Goal: Task Accomplishment & Management: Manage account settings

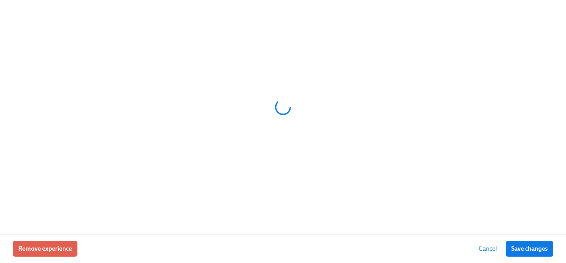
scroll to position [902, 0]
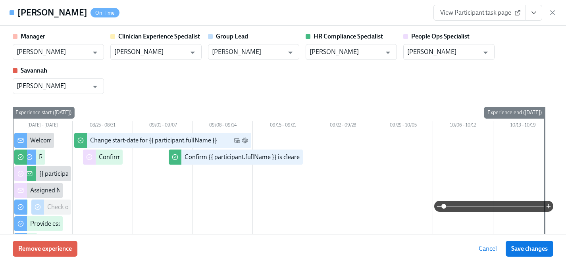
click at [533, 14] on icon "View task page" at bounding box center [534, 13] width 4 height 2
click at [533, 15] on icon "View task page" at bounding box center [534, 13] width 8 height 8
click at [534, 13] on icon "View task page" at bounding box center [534, 13] width 4 height 2
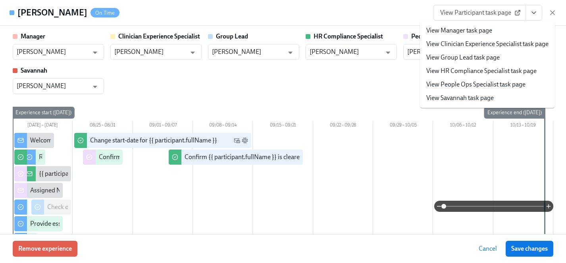
click at [466, 68] on link "View HR Compliance Specialist task page" at bounding box center [481, 71] width 110 height 9
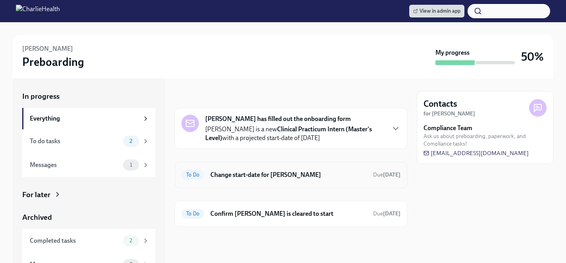
click at [264, 174] on h6 "Change start-date for [PERSON_NAME]" at bounding box center [288, 175] width 156 height 9
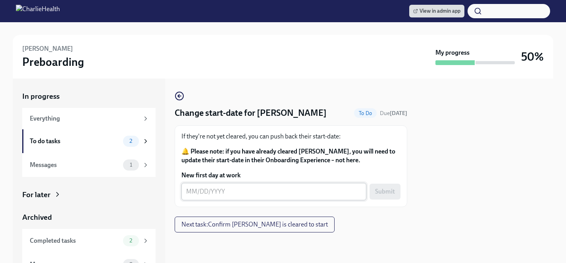
click at [237, 191] on textarea "New first day at work" at bounding box center [273, 192] width 175 height 10
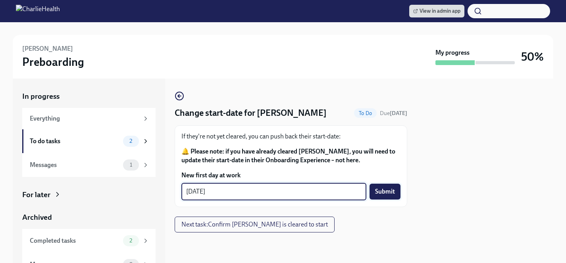
type textarea "[DATE]"
click at [384, 192] on span "Submit" at bounding box center [385, 192] width 20 height 8
